Goal: Communication & Community: Answer question/provide support

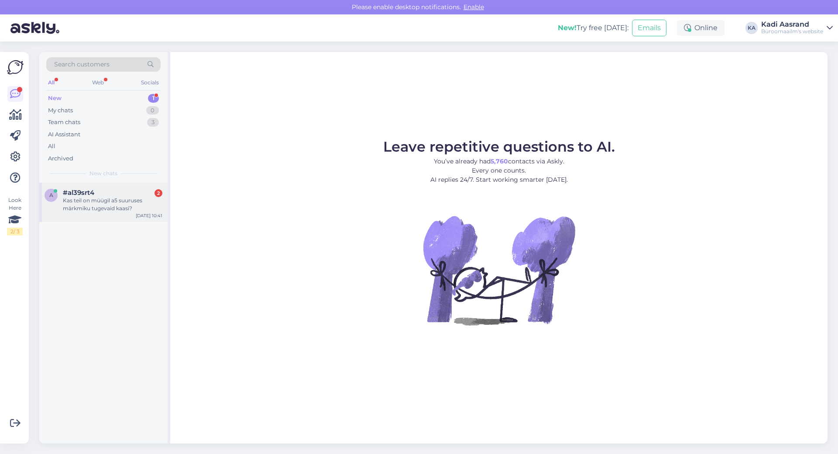
click at [108, 206] on div "Kas teil on müügil a5 suuruses märkmiku tugevaid kaasi?" at bounding box center [113, 204] width 100 height 16
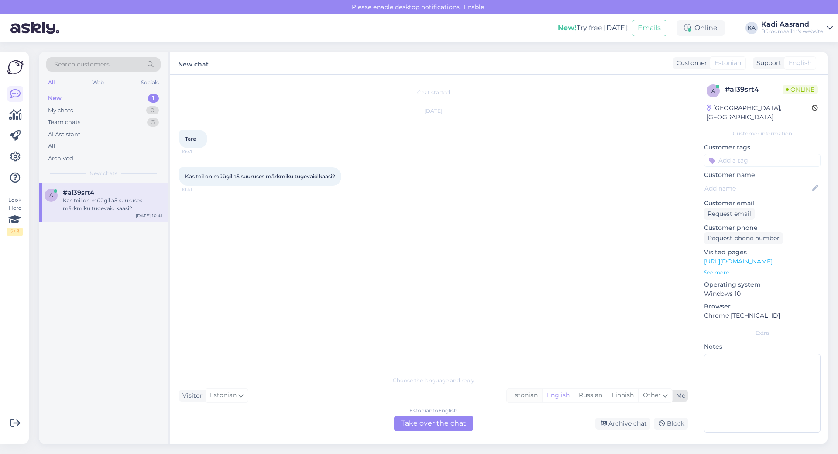
click at [527, 396] on div "Estonian" at bounding box center [524, 394] width 35 height 13
click at [445, 415] on div "Choose the language and reply Visitor Estonian Me Estonian English Russian Finn…" at bounding box center [433, 401] width 509 height 60
click at [445, 421] on div "Estonian to Estonian Take over the chat" at bounding box center [433, 423] width 79 height 16
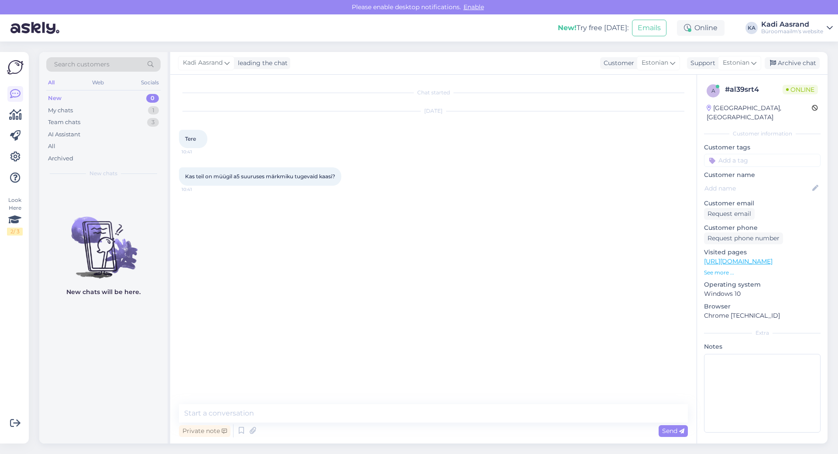
click at [328, 177] on span "Kas teil on müügil a5 suuruses märkmiku tugevaid kaasi?" at bounding box center [260, 176] width 150 height 7
click at [286, 413] on textarea at bounding box center [433, 413] width 509 height 18
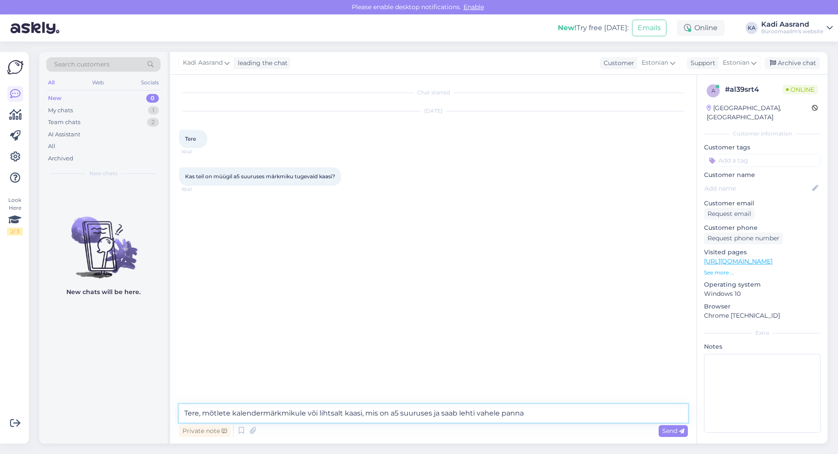
type textarea "Tere, mõtlete kalendermärkmikule või lihtsalt kaasi, mis on a5 suuruses ja saab…"
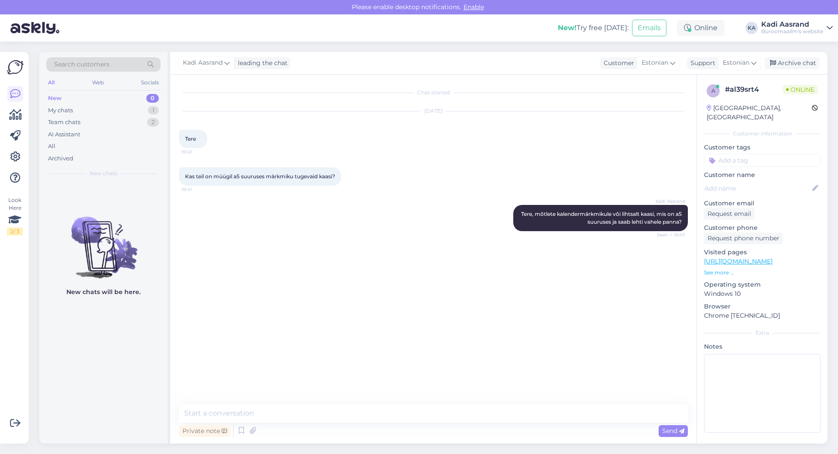
click at [268, 374] on div "Chat started Aug 29 2025 Tere 10:41 Kas teil on müügil a5 suuruses märkmiku tug…" at bounding box center [437, 239] width 517 height 313
click at [248, 414] on textarea at bounding box center [433, 413] width 509 height 18
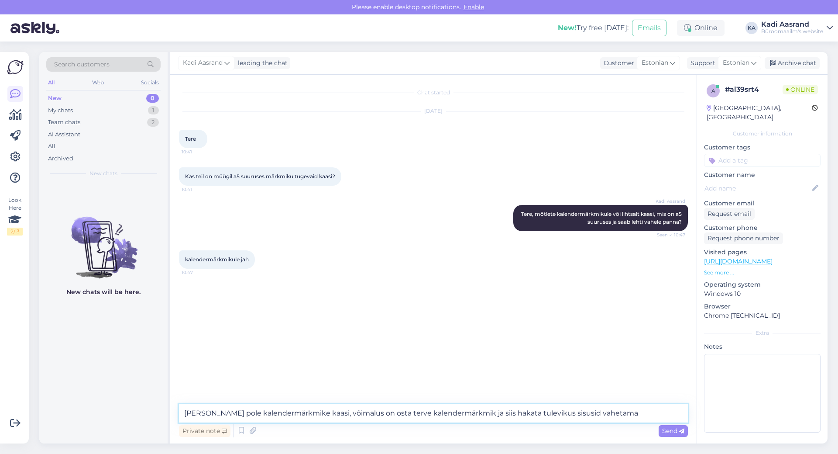
type textarea "Meil eraldi pole kalendermärkmike kaasi, võimalus on osta terve kalendermärkmik…"
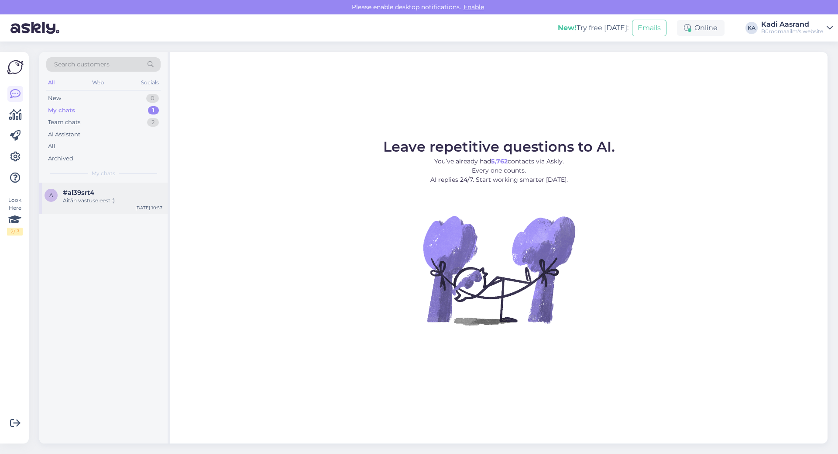
click at [116, 202] on div "Aitäh vastuse eest :)" at bounding box center [113, 200] width 100 height 8
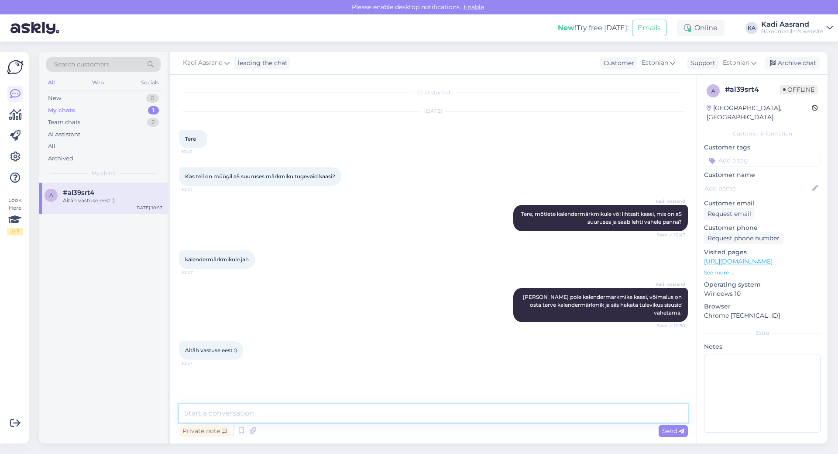
click at [341, 420] on textarea at bounding box center [433, 413] width 509 height 18
type textarea "palun"
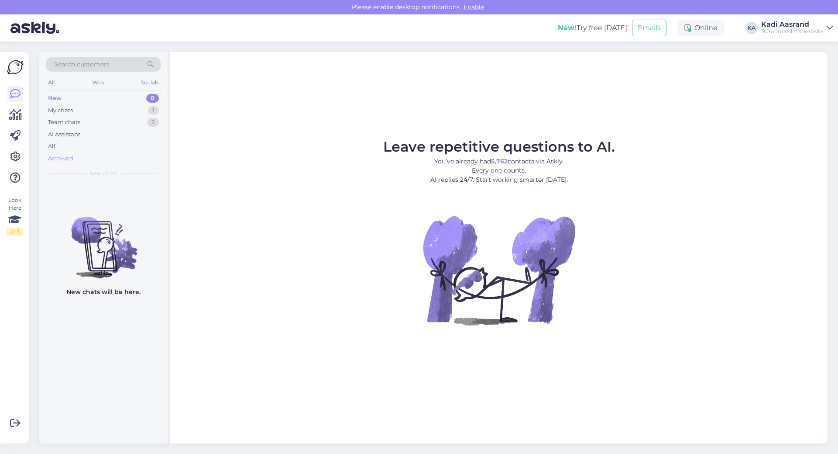
click at [66, 158] on div "Archived" at bounding box center [60, 158] width 25 height 9
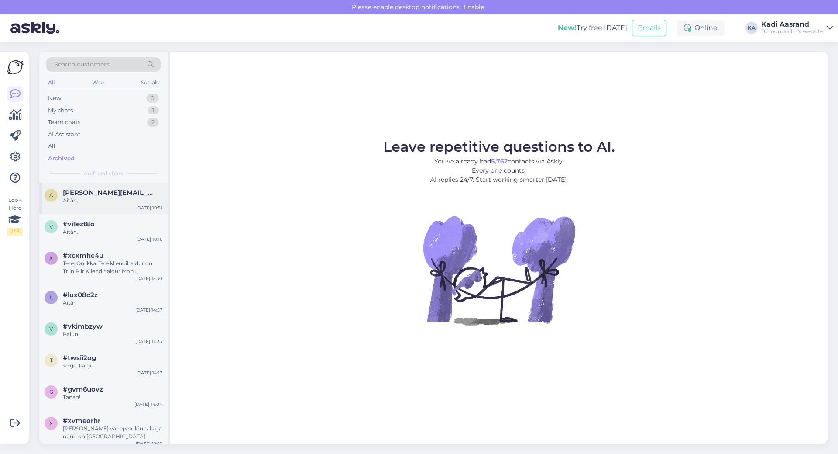
click at [68, 199] on div "Aitäh." at bounding box center [113, 200] width 100 height 8
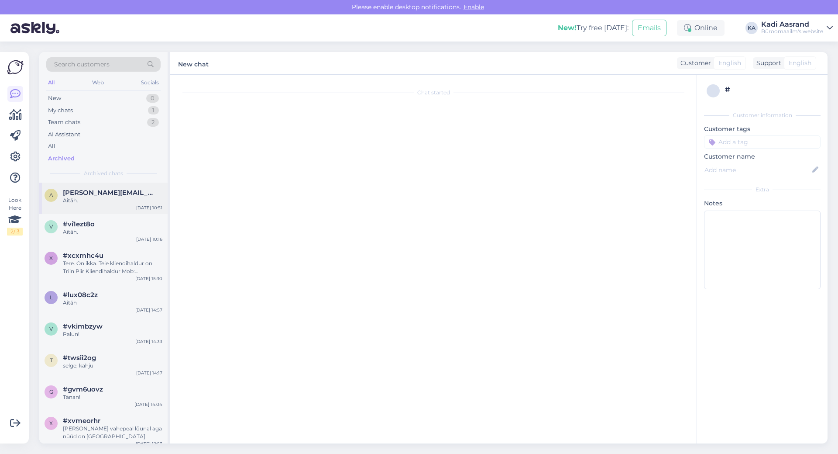
scroll to position [618, 0]
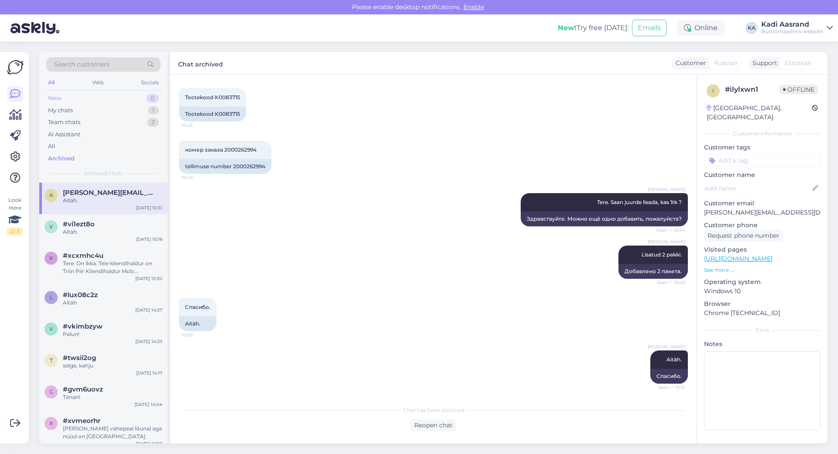
click at [65, 96] on div "New 0" at bounding box center [103, 98] width 114 height 12
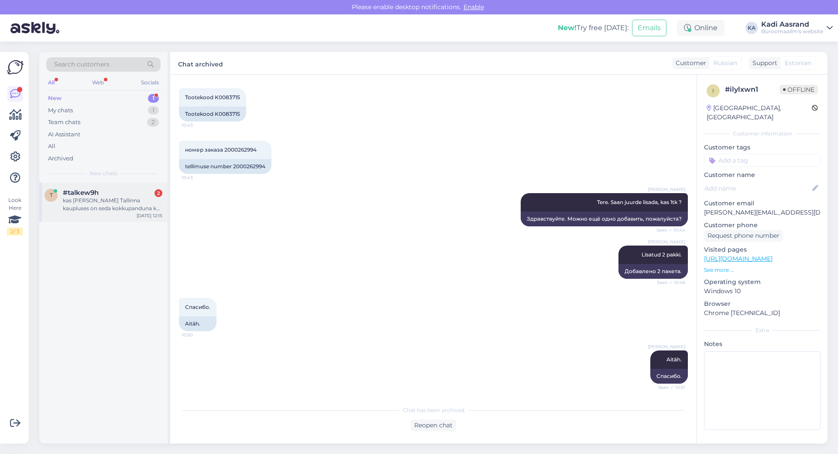
click at [117, 213] on div "t #talkew9h 2 kas [PERSON_NAME] Tallinna kaupluses on seda kokkupanduna ka võim…" at bounding box center [103, 201] width 128 height 39
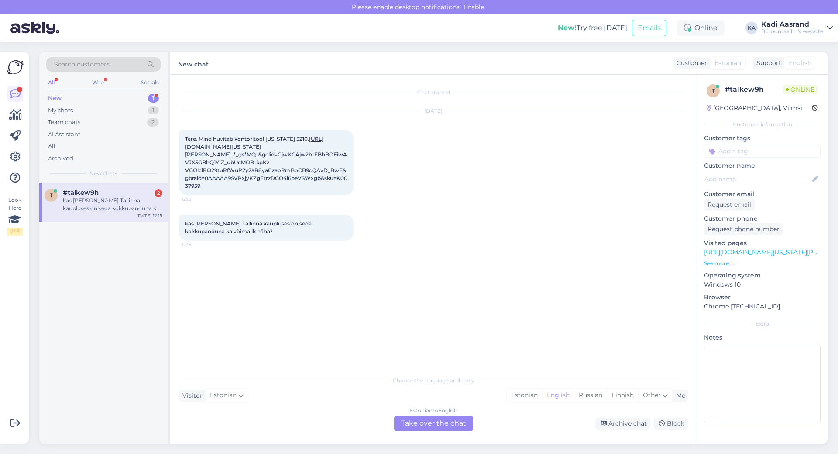
scroll to position [0, 0]
click at [534, 396] on div "Estonian" at bounding box center [524, 394] width 35 height 13
click at [459, 422] on div "Estonian to Estonian Take over the chat" at bounding box center [433, 423] width 79 height 16
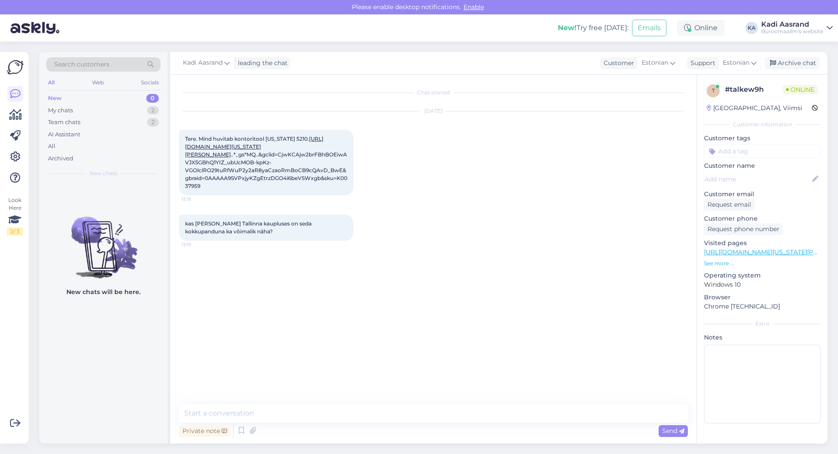
click at [249, 158] on link "[URL][DOMAIN_NAME][US_STATE][PERSON_NAME]" at bounding box center [254, 146] width 138 height 22
click at [266, 416] on textarea at bounding box center [433, 413] width 509 height 18
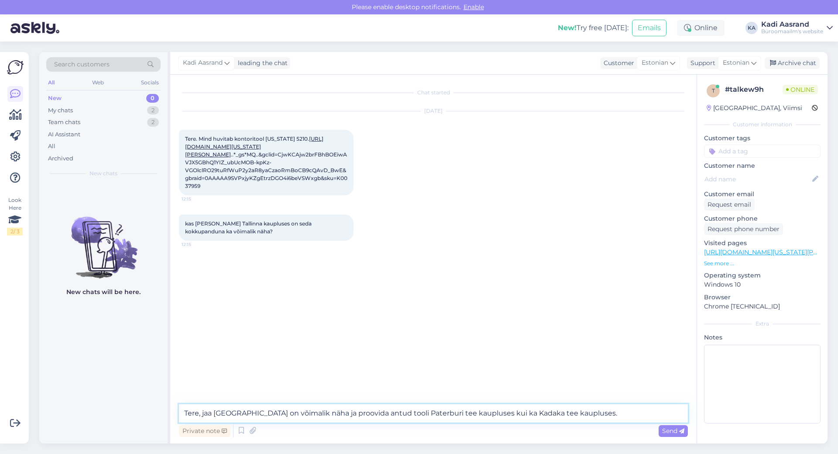
type textarea "Tere, jaa [GEOGRAPHIC_DATA] on võimalik näha ja proovida antud tooli Paterburi …"
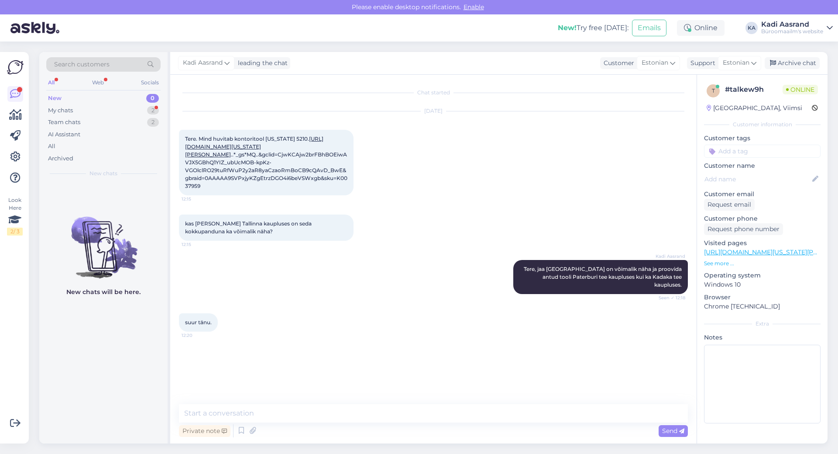
click at [290, 318] on div "suur tänu. 12:20" at bounding box center [433, 322] width 509 height 38
click at [314, 411] on textarea at bounding box center [433, 413] width 509 height 18
type textarea "[PERSON_NAME] [PERSON_NAME] päeva!"
click at [439, 350] on div "Kadi Aasrand [PERSON_NAME] [PERSON_NAME] päeva! 12:21" at bounding box center [433, 360] width 509 height 38
